Goal: Transaction & Acquisition: Purchase product/service

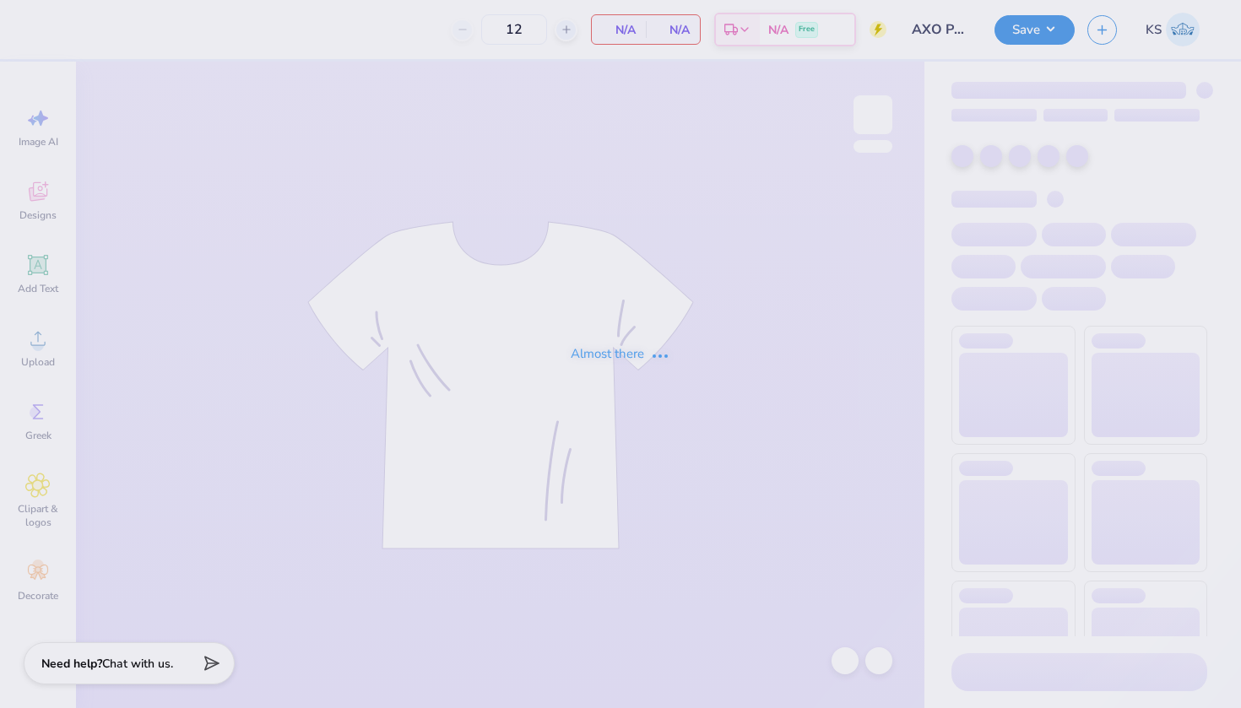
type input "184"
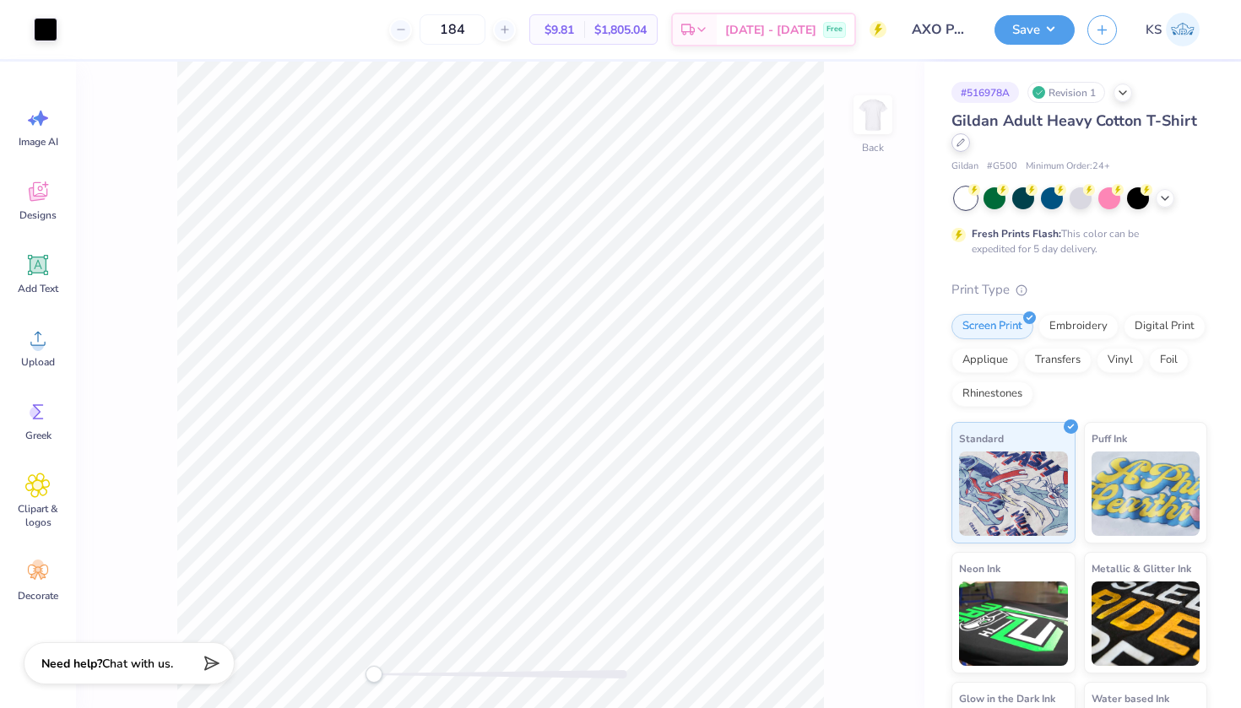
click at [965, 139] on div at bounding box center [960, 142] width 19 height 19
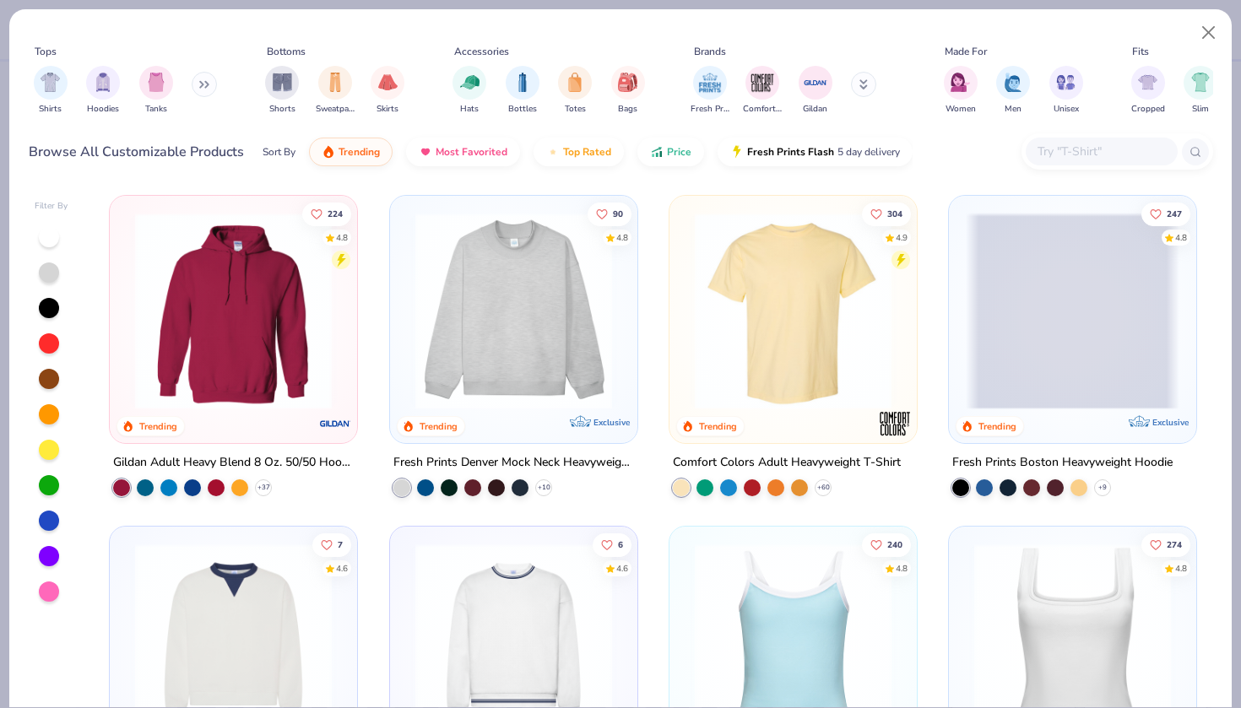
scroll to position [38, 0]
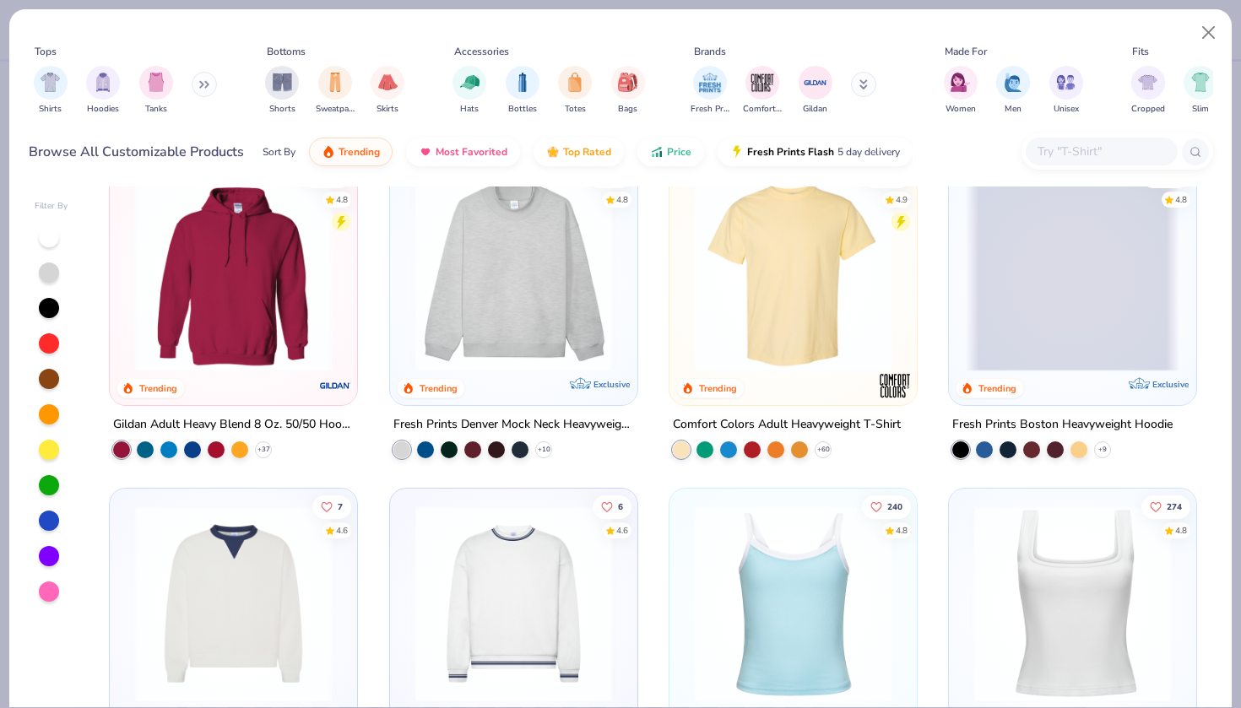
click at [753, 304] on div at bounding box center [1006, 273] width 641 height 197
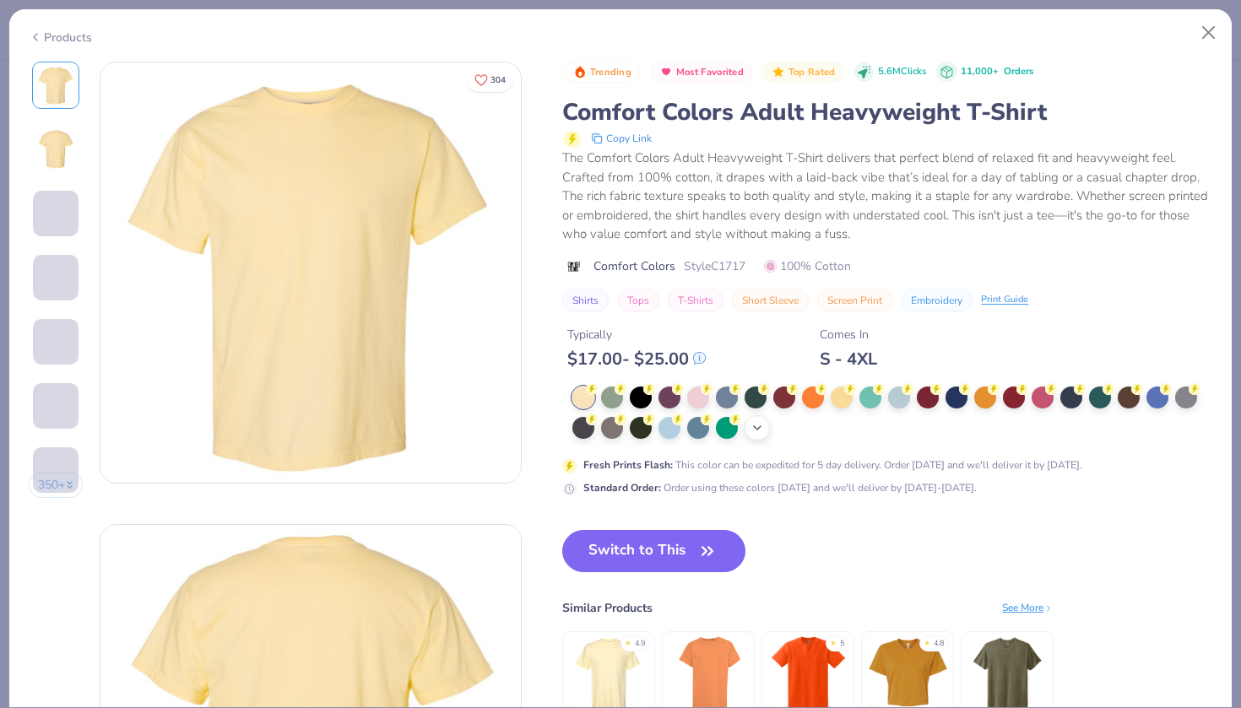
click at [761, 426] on icon at bounding box center [757, 428] width 14 height 14
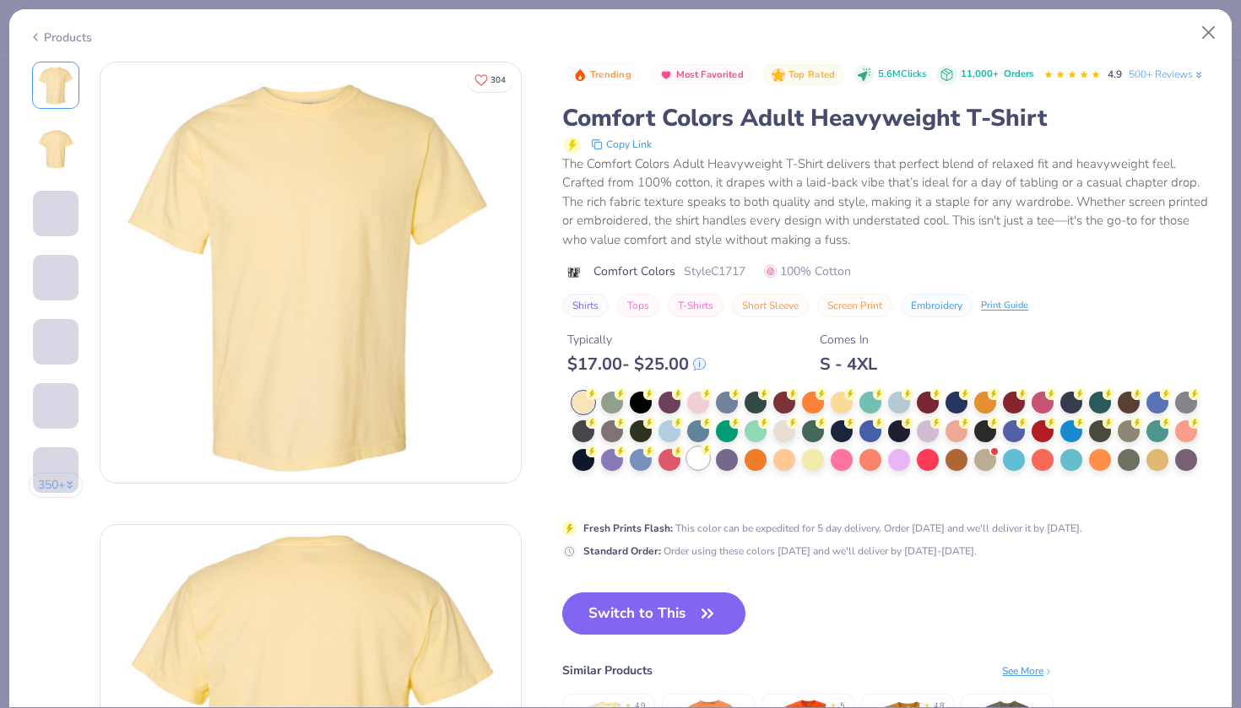
click at [705, 453] on circle at bounding box center [707, 450] width 12 height 12
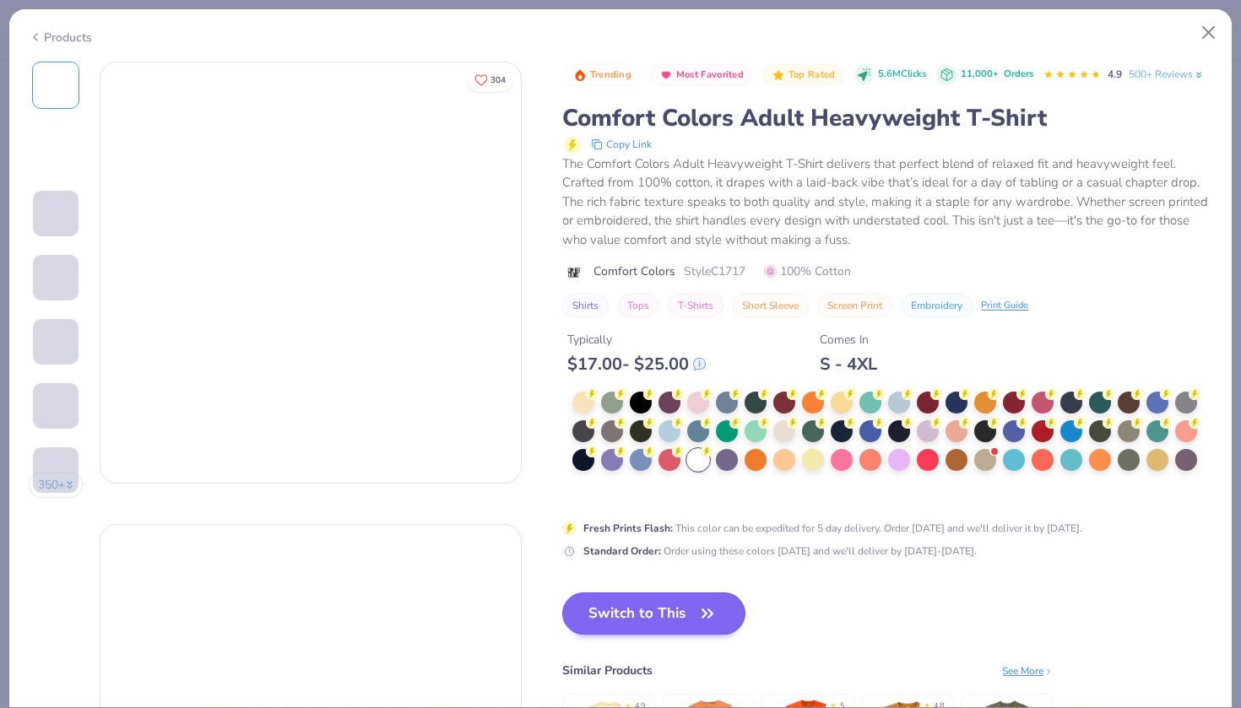
click at [680, 597] on button "Switch to This" at bounding box center [653, 614] width 183 height 42
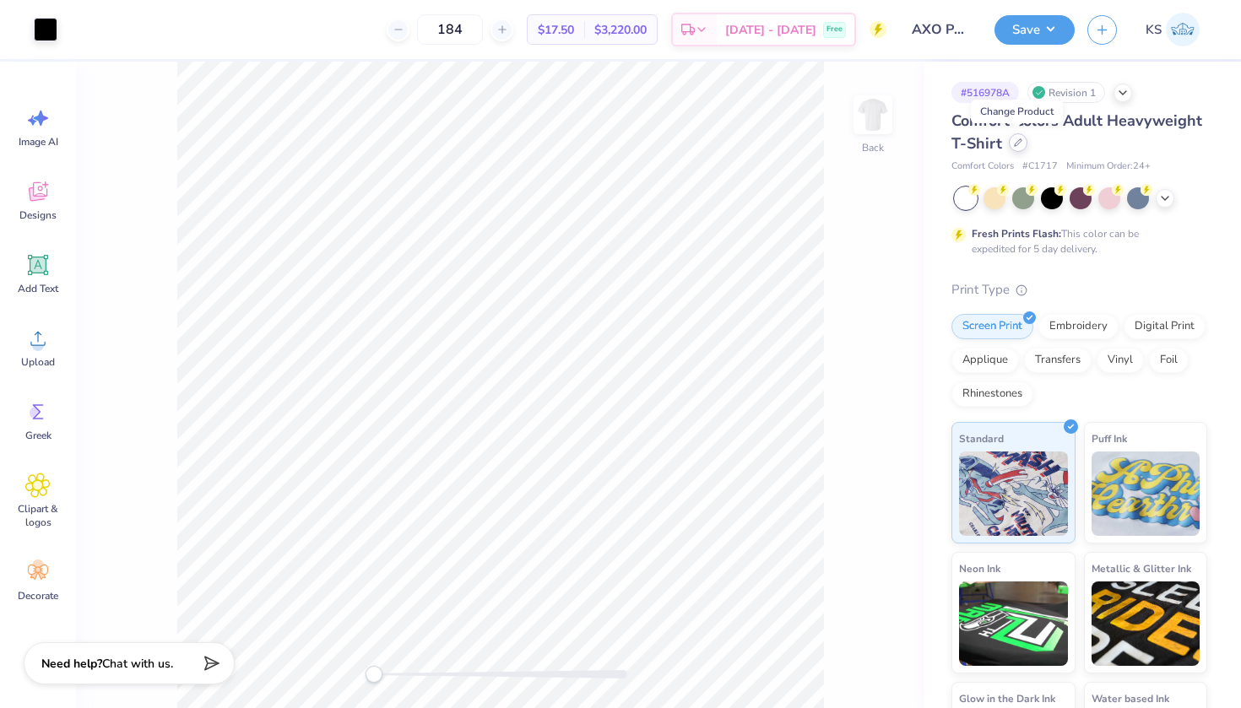
click at [1014, 141] on icon at bounding box center [1018, 142] width 8 height 8
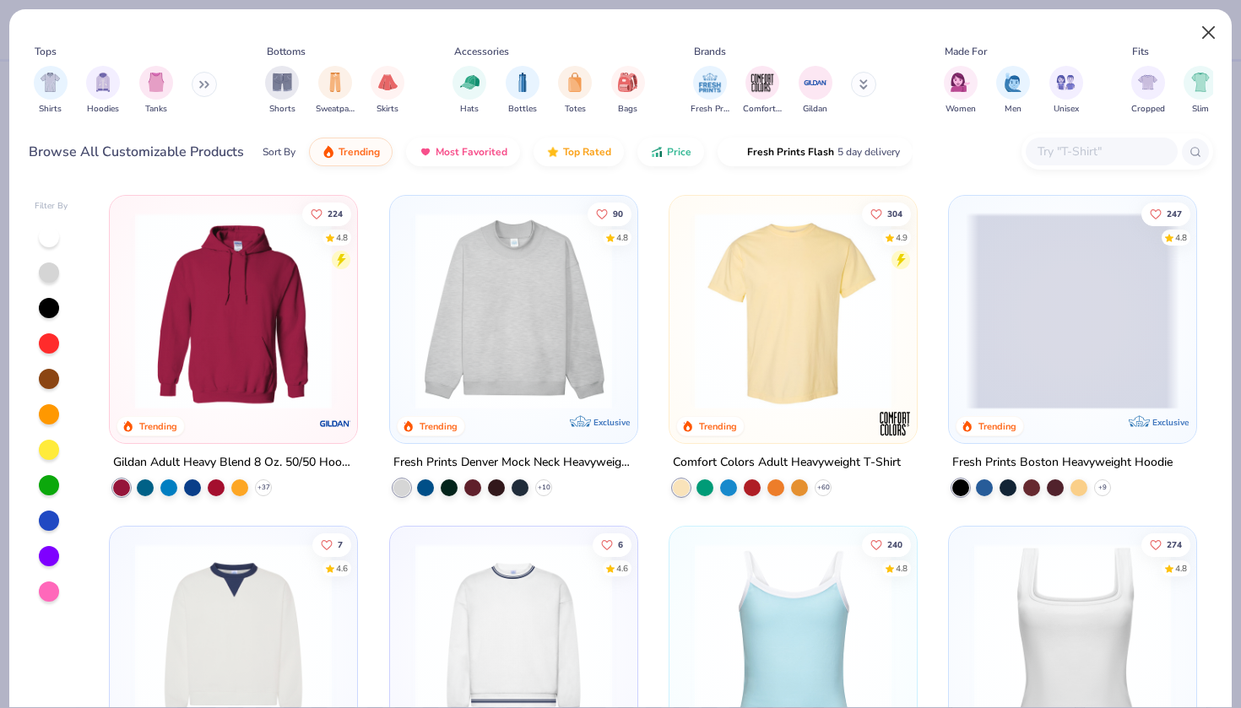
click at [1208, 41] on button "Close" at bounding box center [1209, 33] width 32 height 32
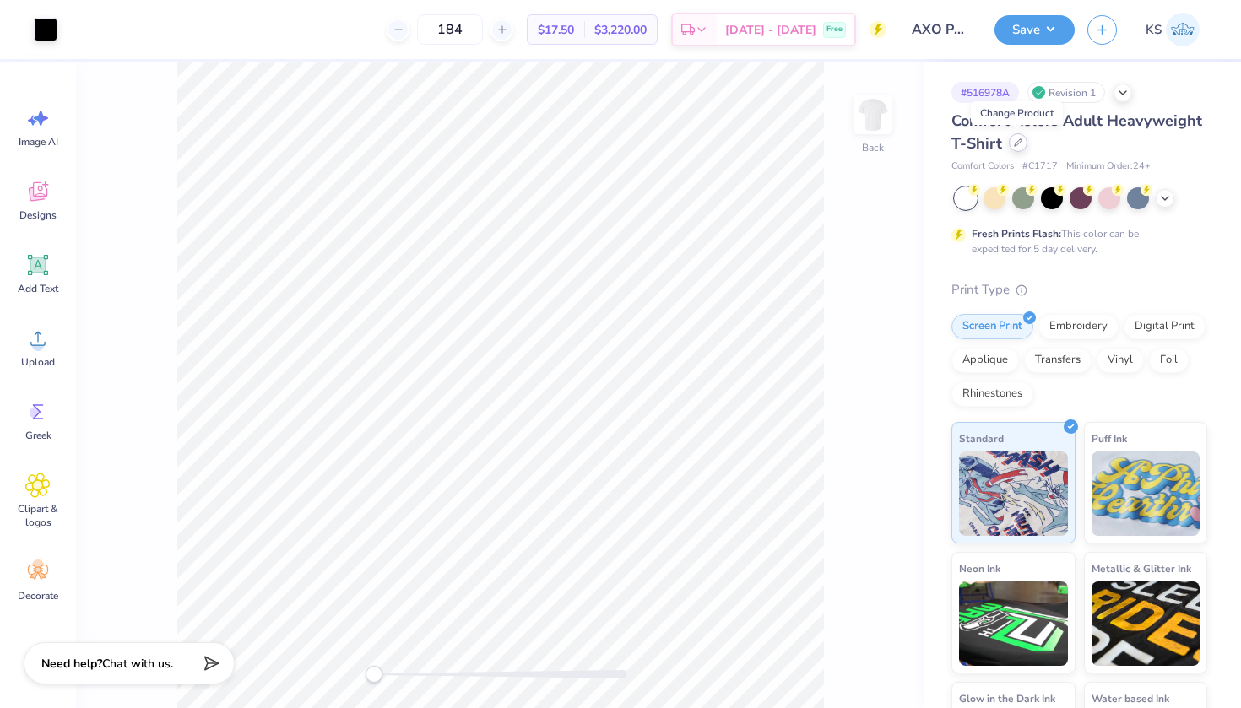
click at [1020, 143] on icon at bounding box center [1018, 142] width 8 height 8
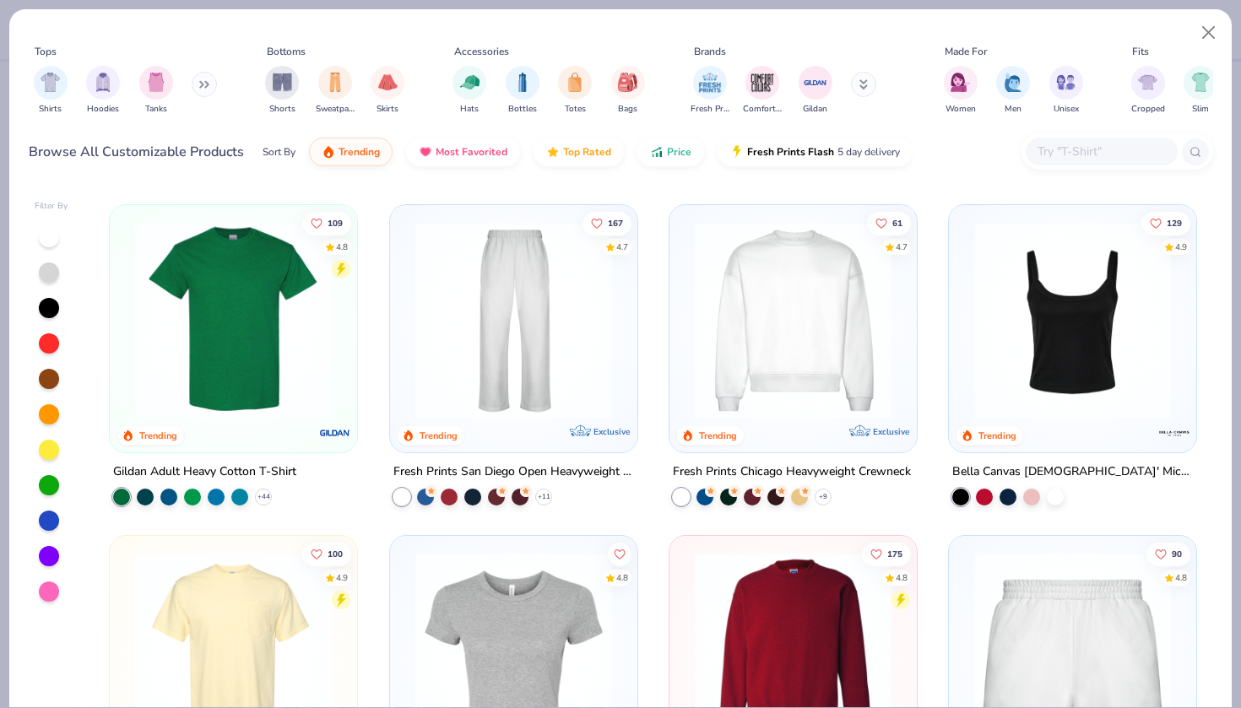
scroll to position [629, 0]
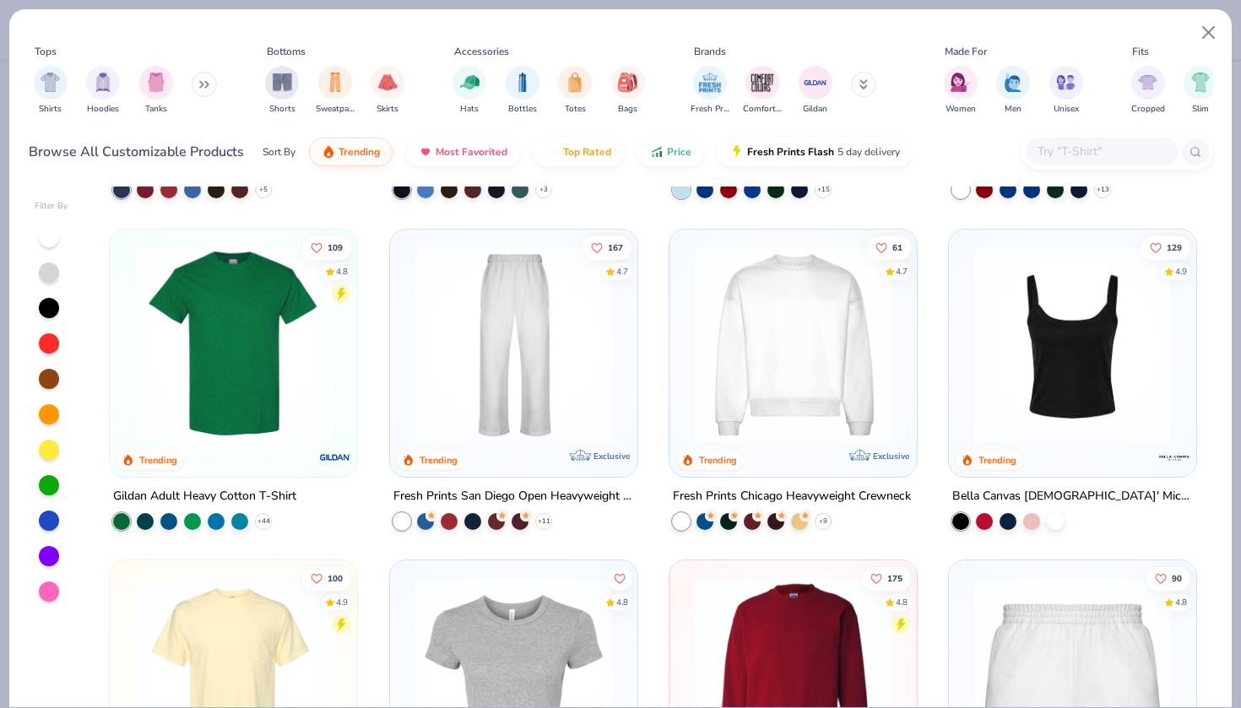
click at [1056, 430] on img at bounding box center [1073, 344] width 214 height 197
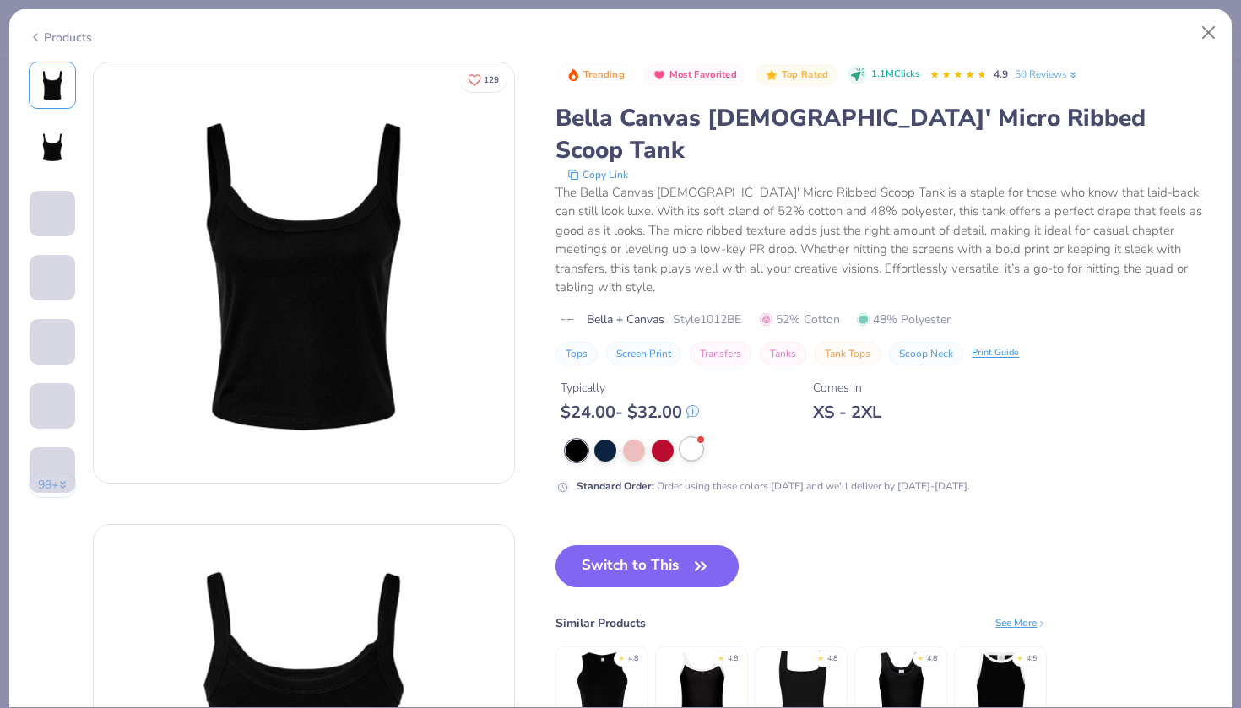
click at [701, 438] on div at bounding box center [691, 449] width 22 height 22
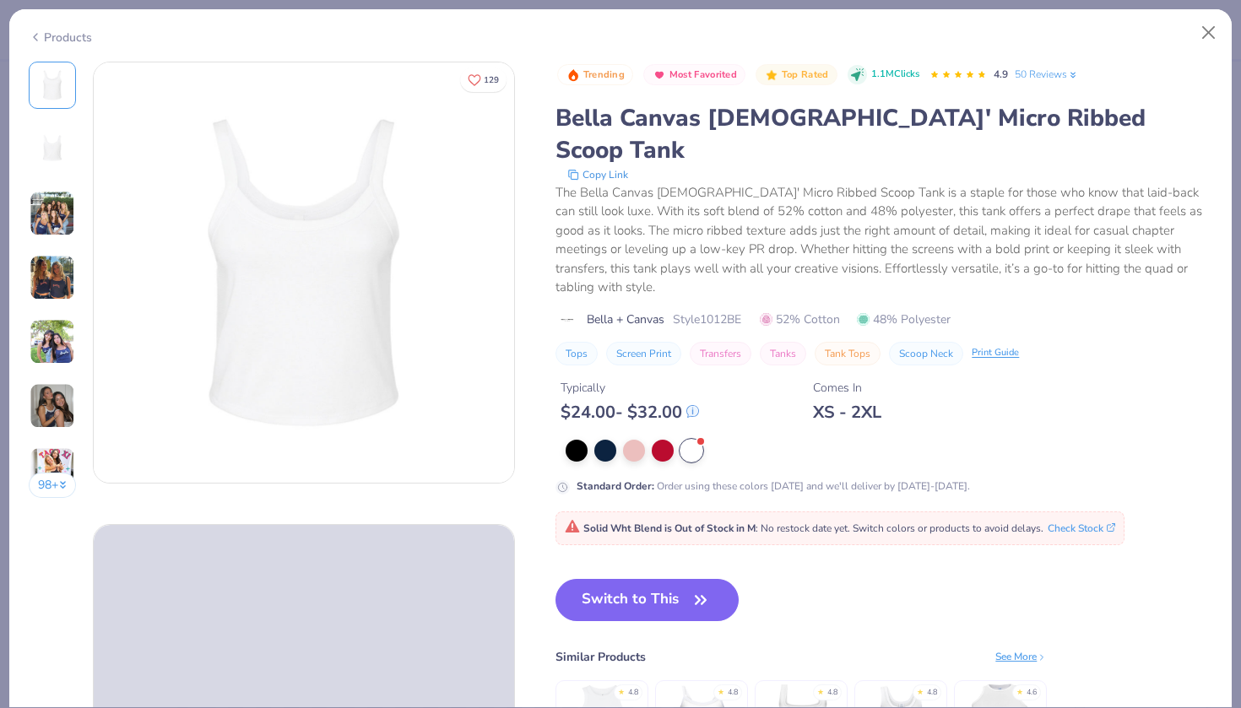
click at [58, 489] on button "98 +" at bounding box center [53, 485] width 48 height 25
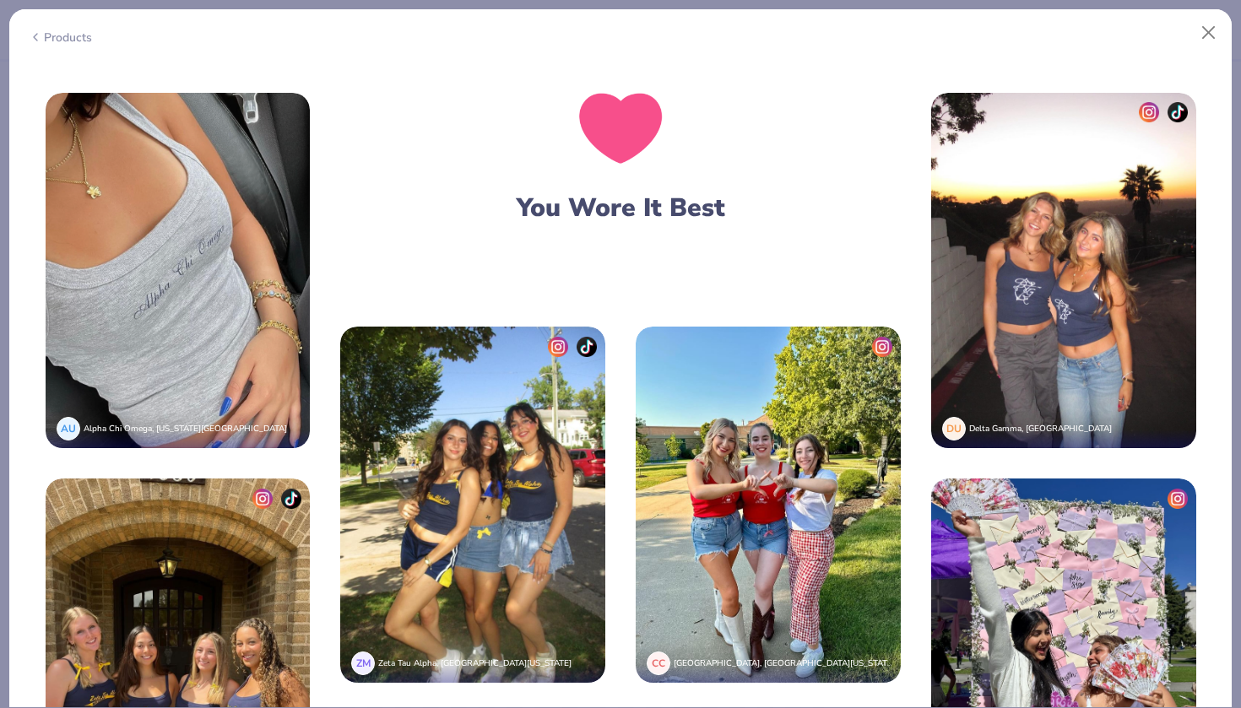
scroll to position [3201, 0]
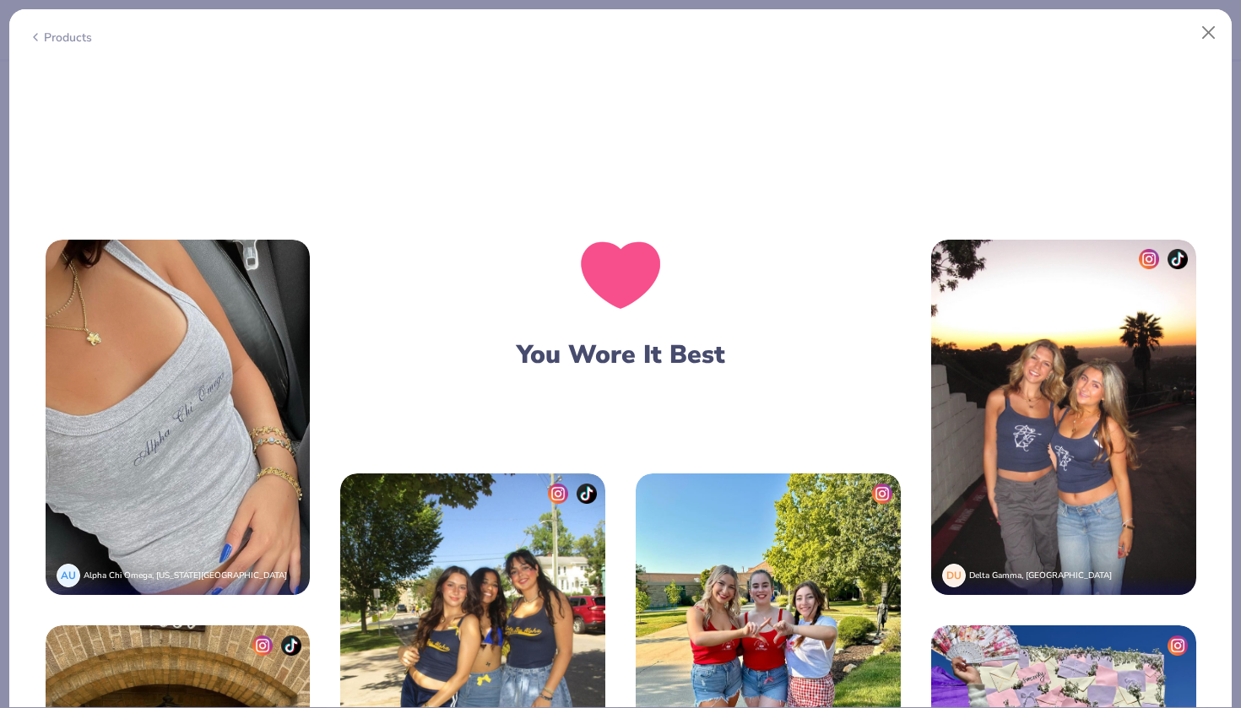
click at [311, 277] on img at bounding box center [178, 418] width 265 height 356
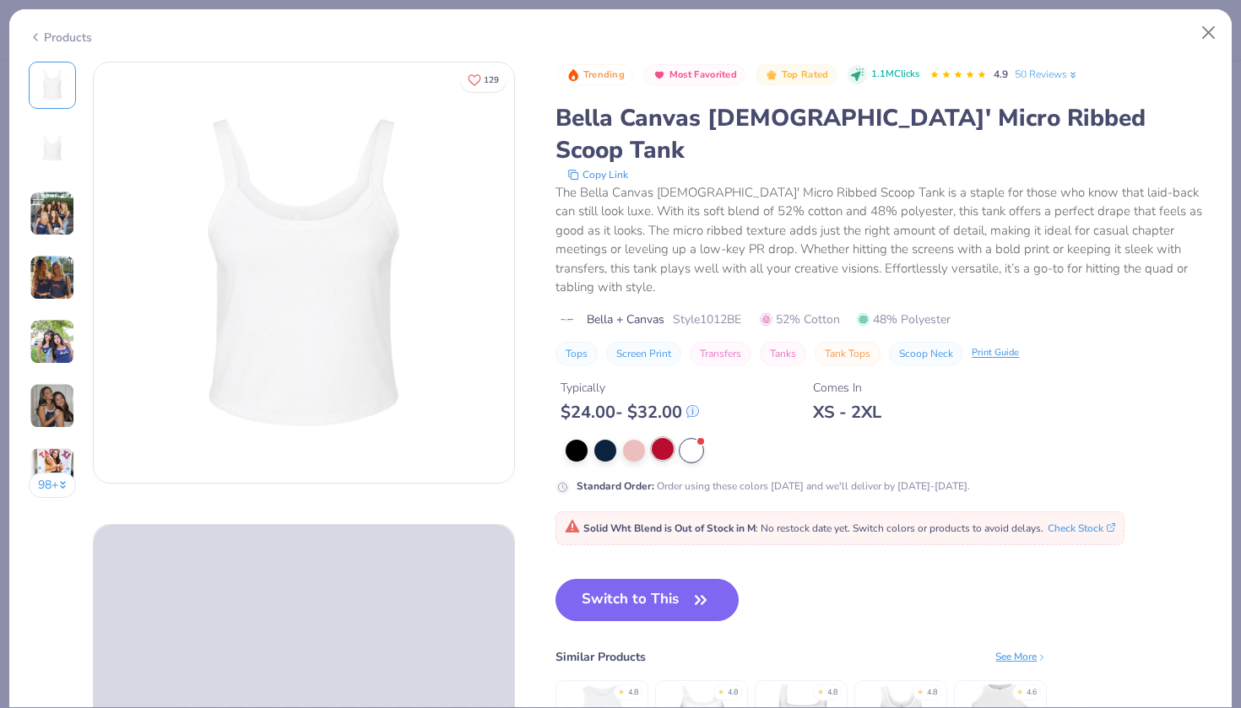
scroll to position [0, 0]
click at [610, 438] on div at bounding box center [605, 449] width 22 height 22
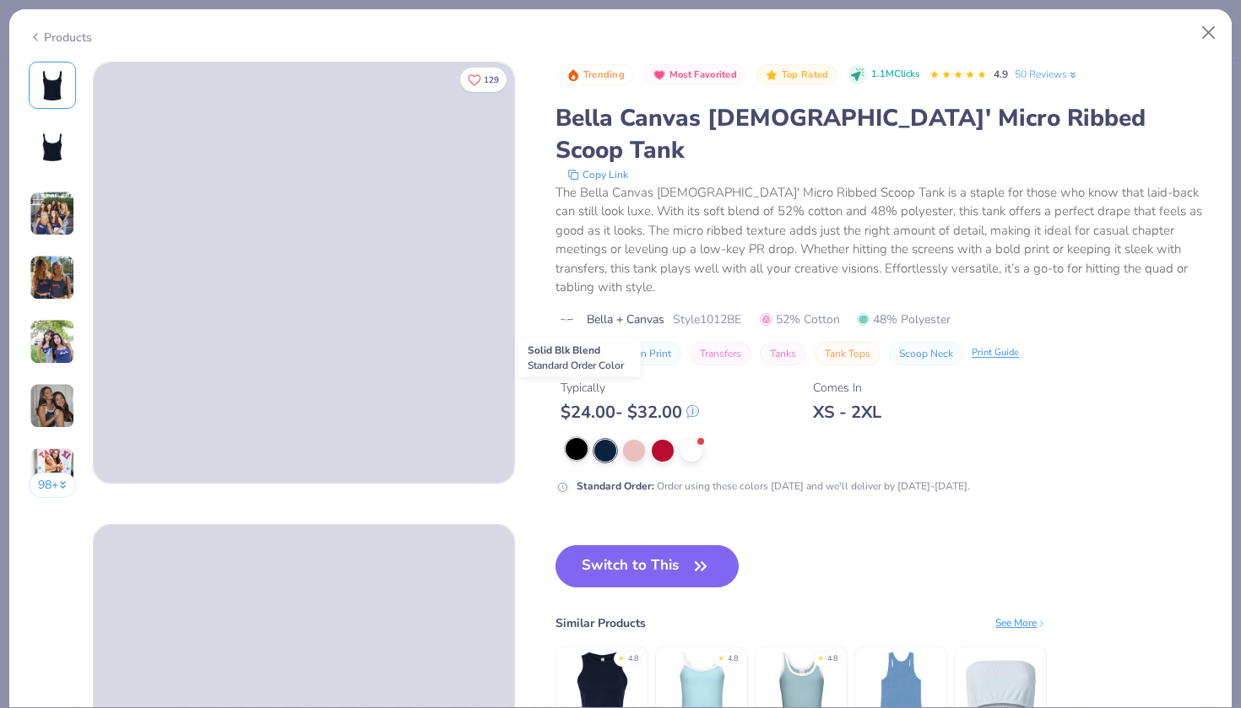
click at [581, 438] on div at bounding box center [577, 449] width 22 height 22
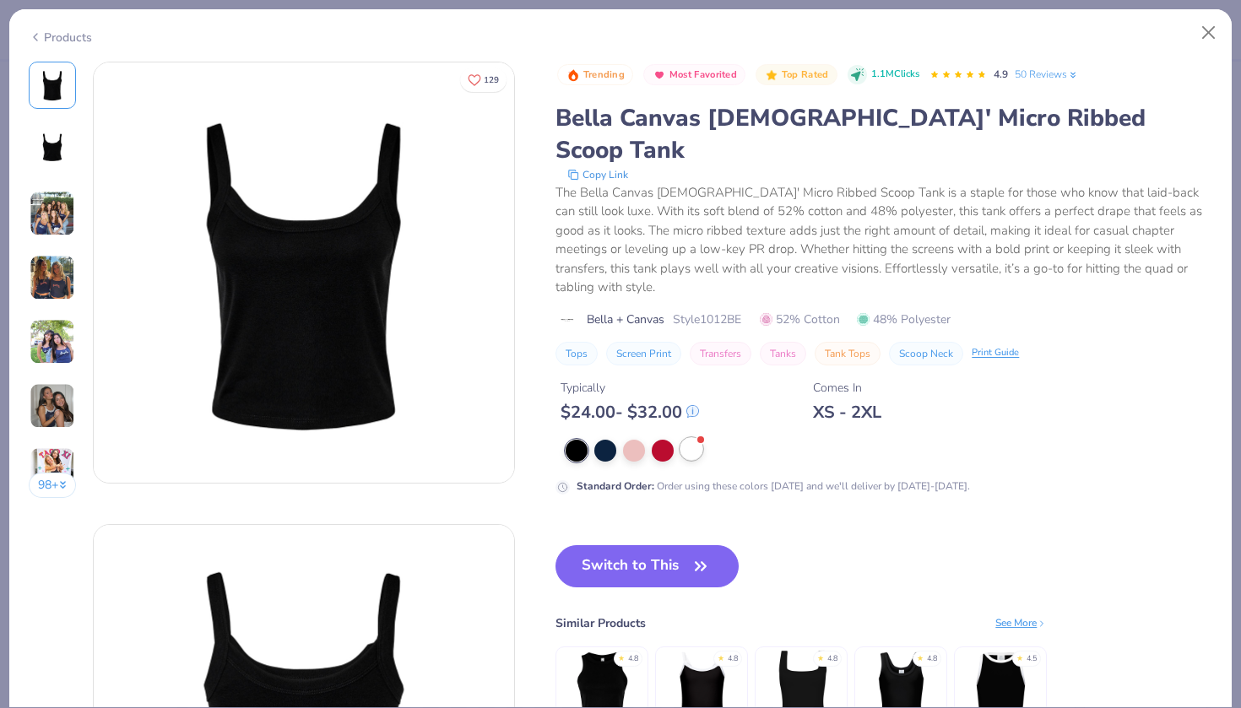
click at [694, 438] on div at bounding box center [691, 449] width 22 height 22
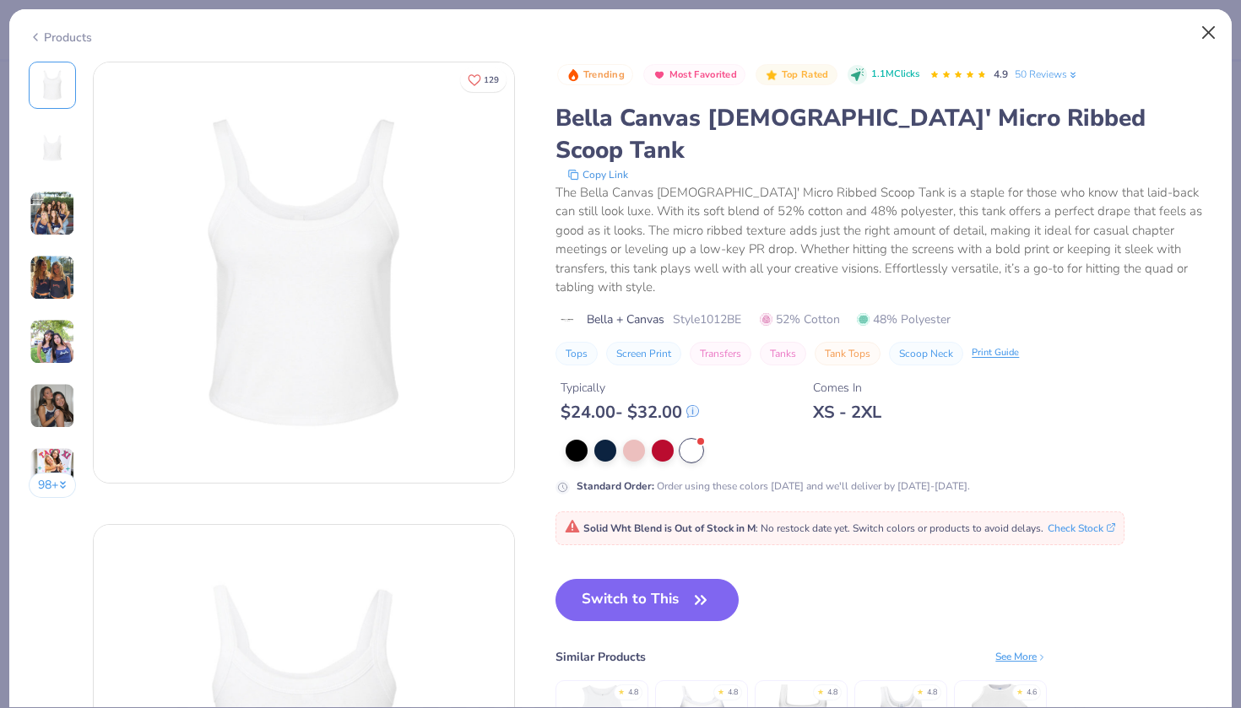
click at [1207, 26] on button "Close" at bounding box center [1209, 33] width 32 height 32
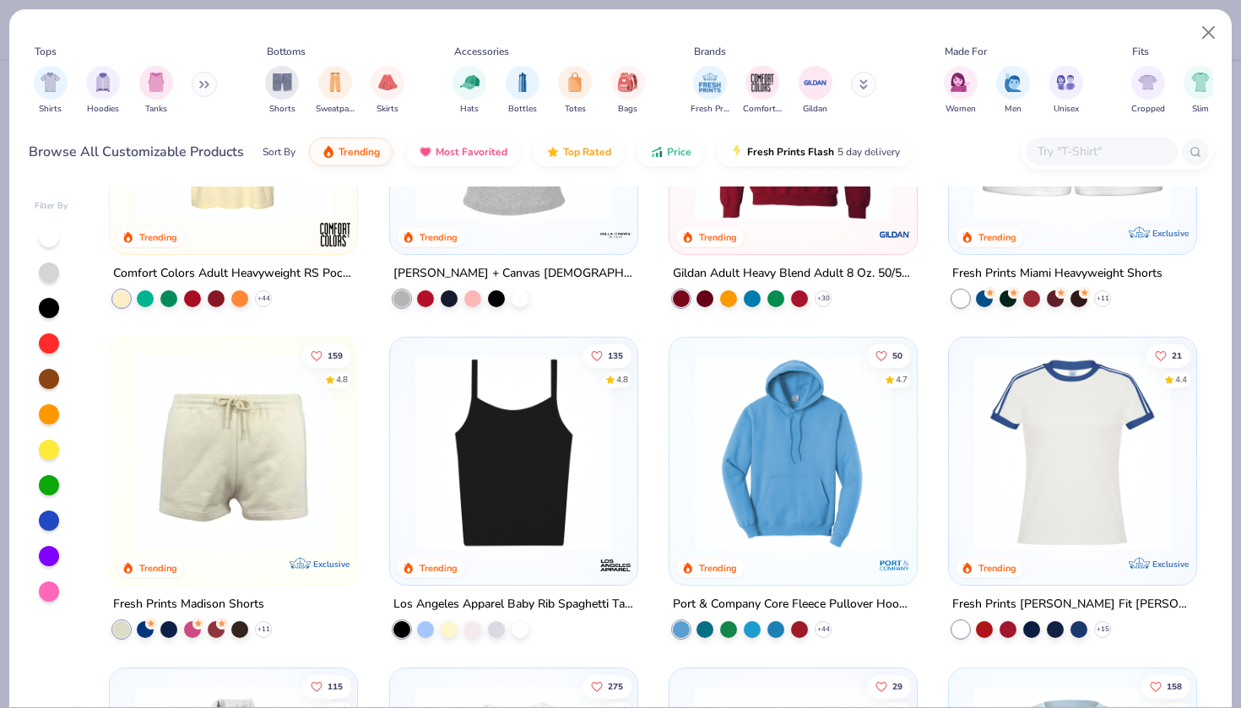
scroll to position [1306, 0]
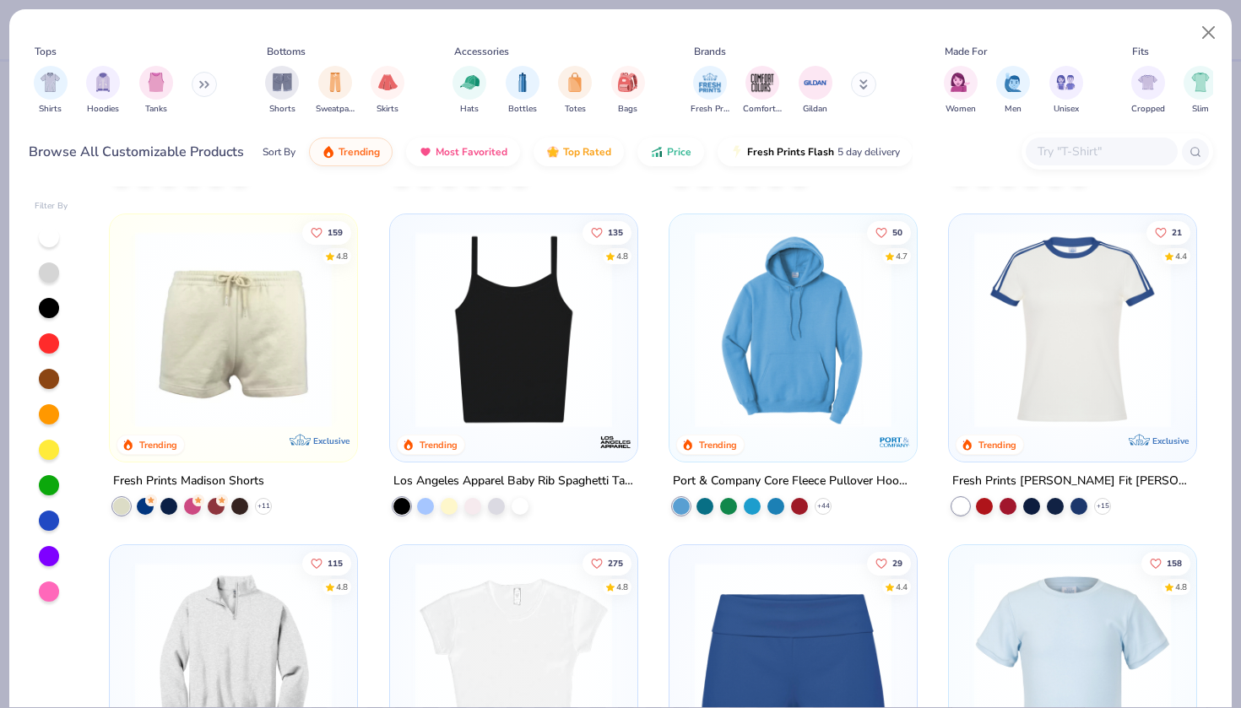
click at [1026, 366] on img at bounding box center [1073, 329] width 214 height 197
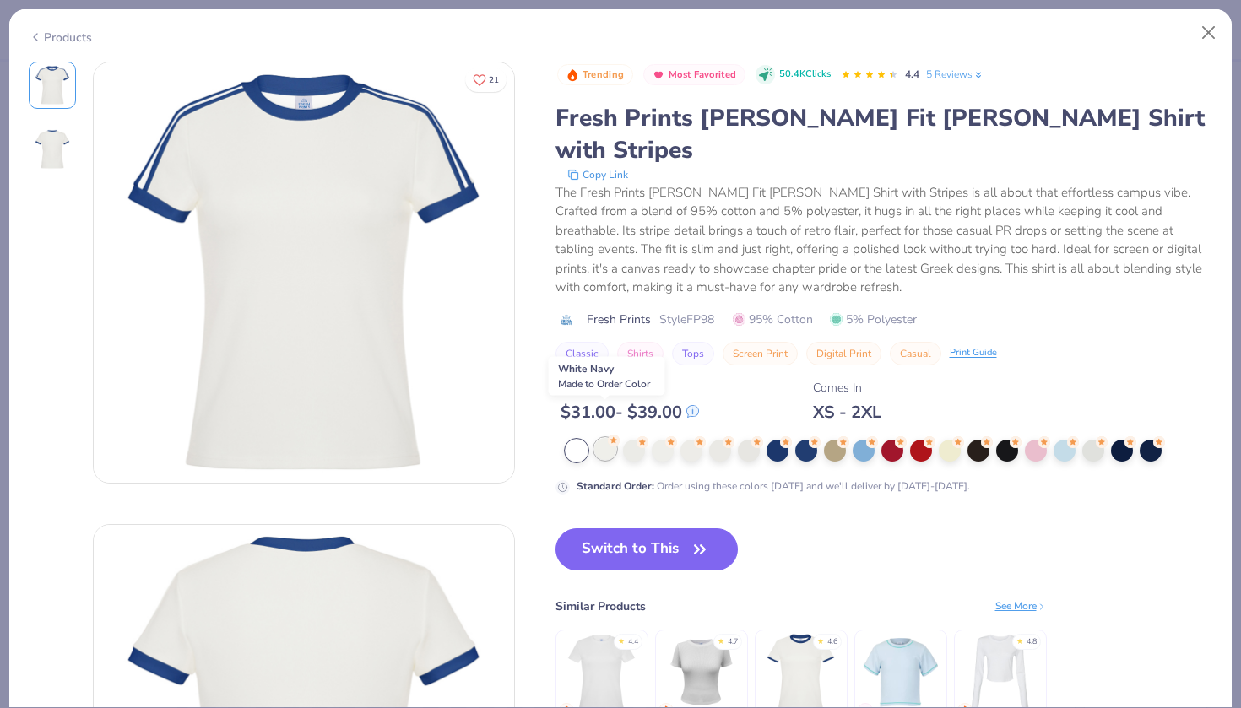
click at [614, 438] on div at bounding box center [605, 449] width 22 height 22
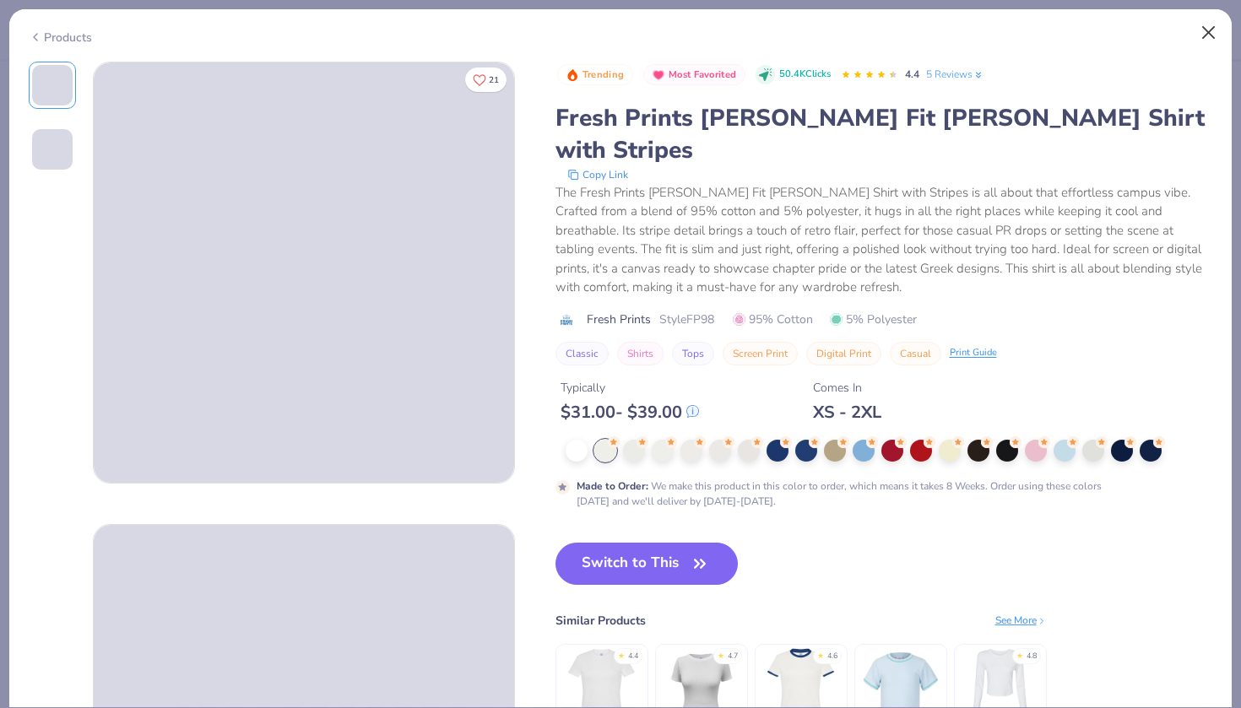
click at [1209, 30] on button "Close" at bounding box center [1209, 33] width 32 height 32
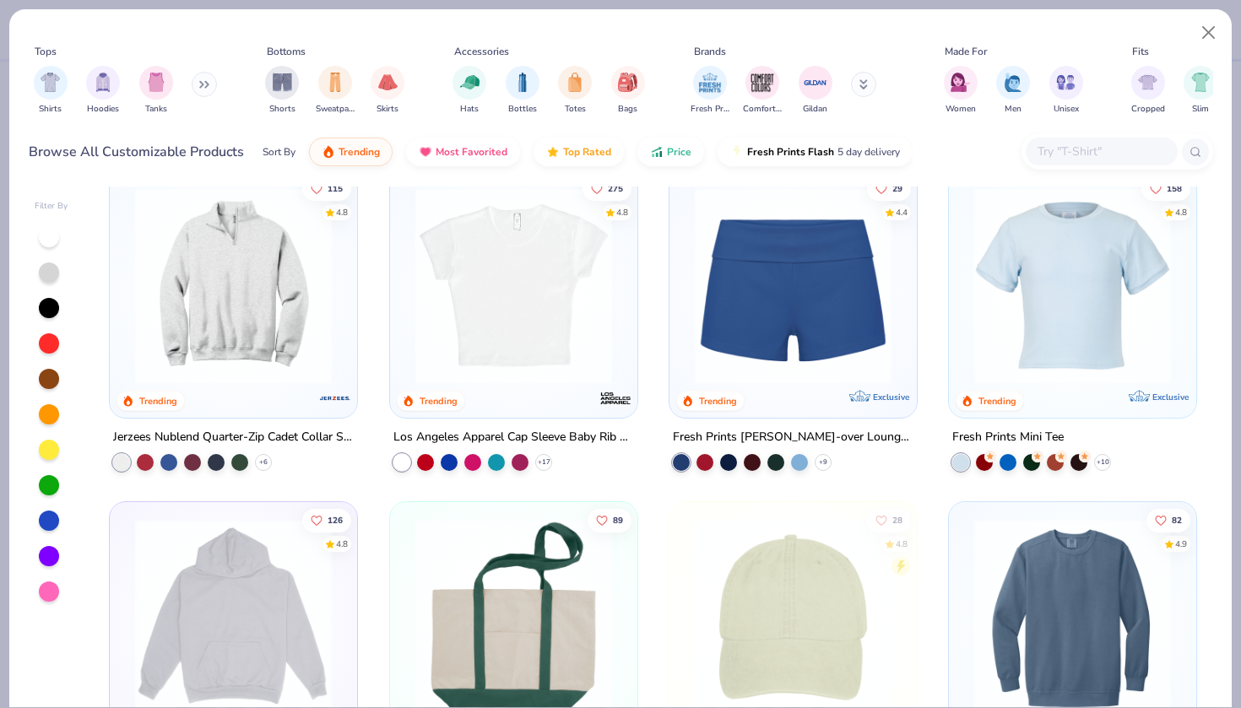
scroll to position [1682, 0]
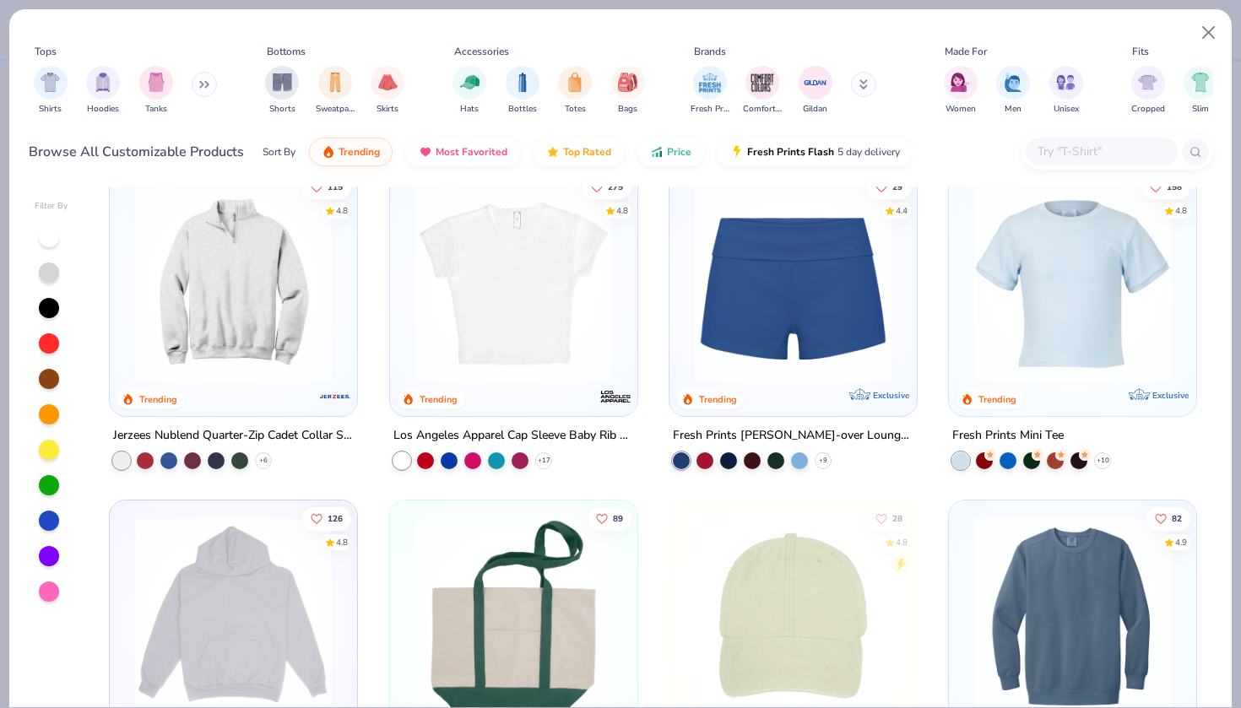
click at [1049, 336] on img at bounding box center [1073, 284] width 214 height 197
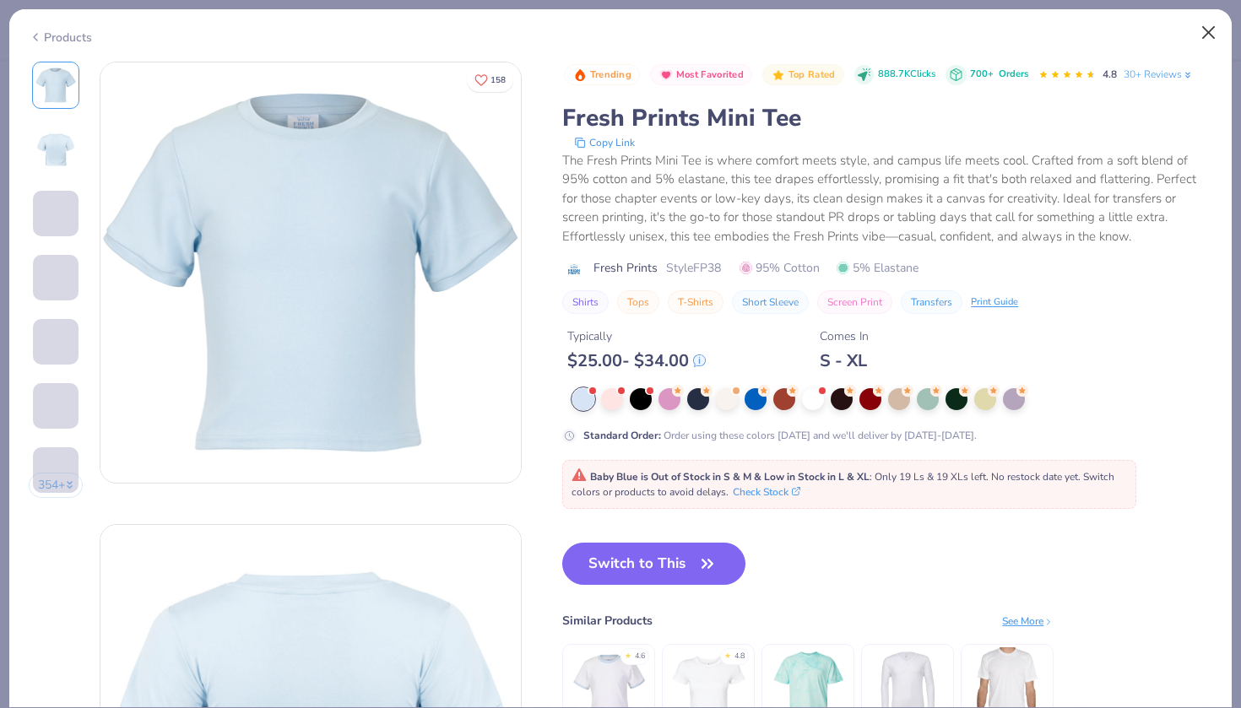
click at [1204, 34] on button "Close" at bounding box center [1209, 33] width 32 height 32
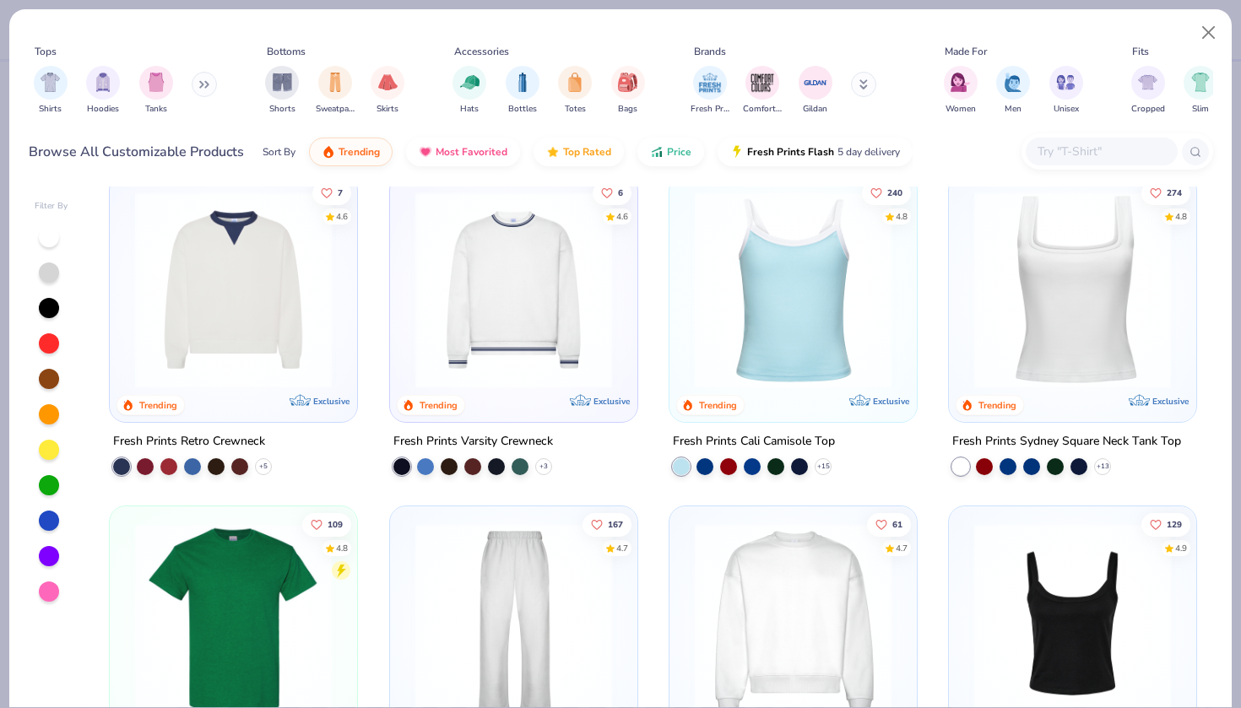
scroll to position [360, 0]
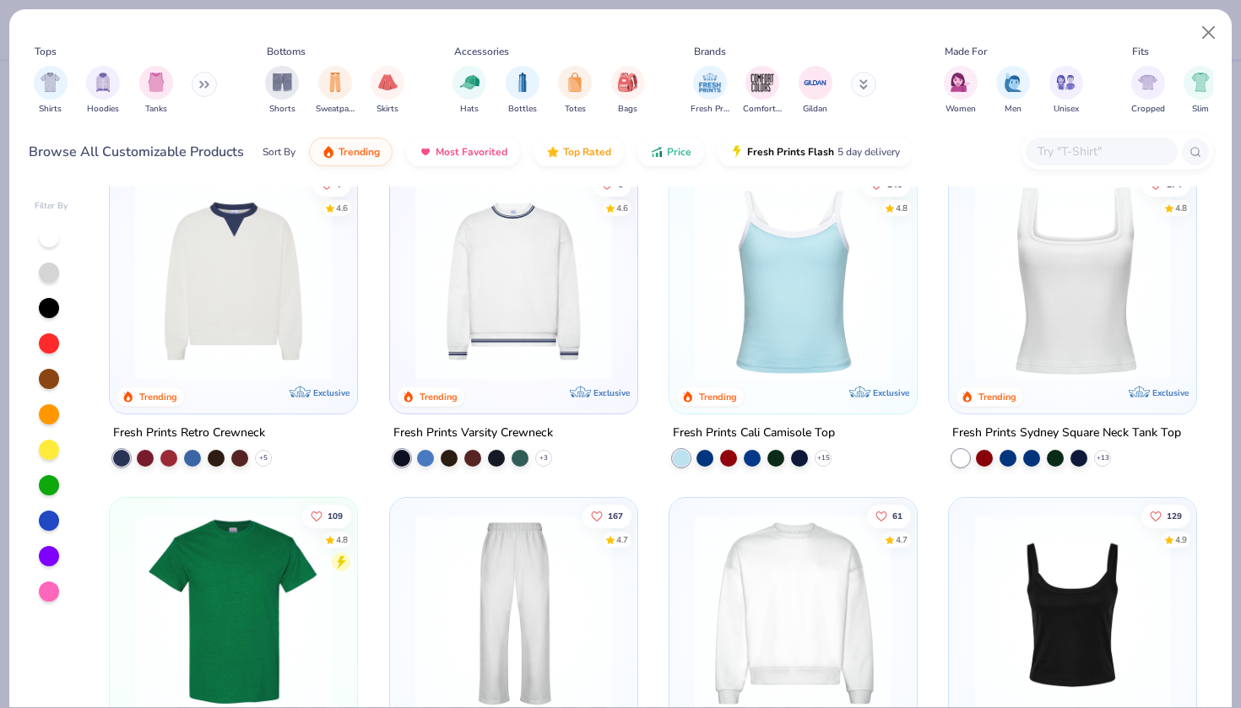
click at [239, 592] on img at bounding box center [234, 612] width 214 height 197
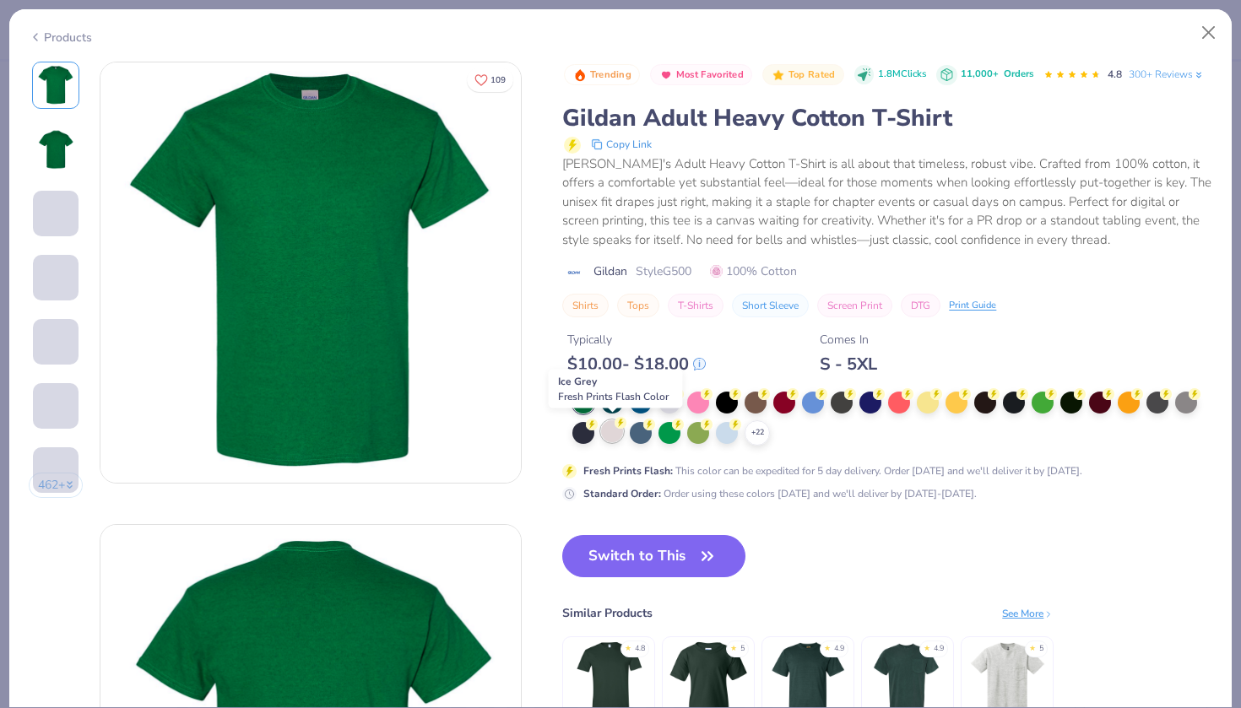
click at [614, 430] on div at bounding box center [612, 431] width 22 height 22
